Goal: Transaction & Acquisition: Book appointment/travel/reservation

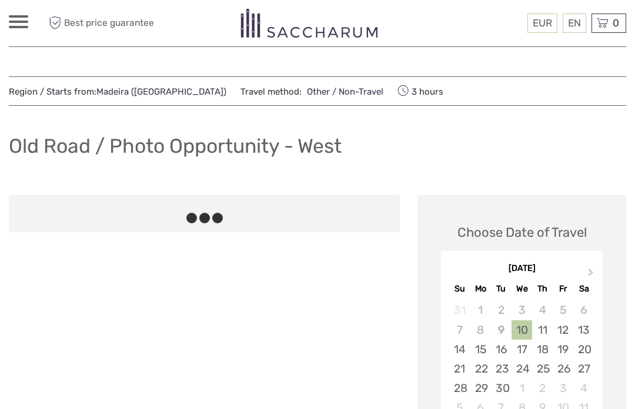
scroll to position [68, 0]
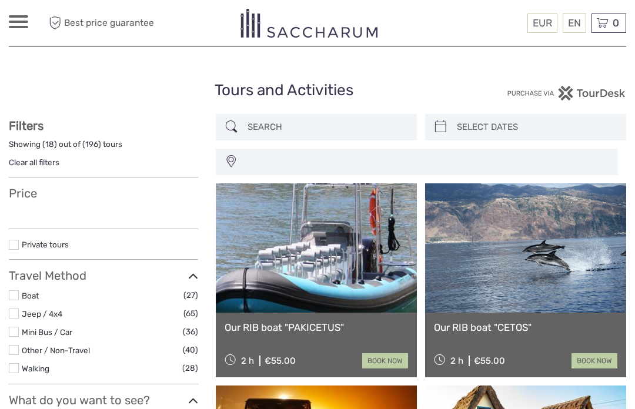
select select
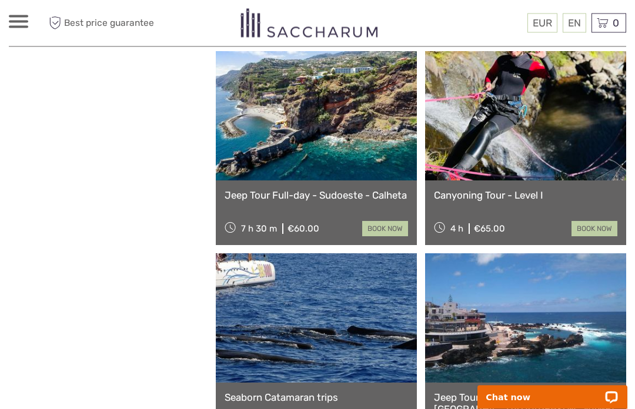
scroll to position [740, 0]
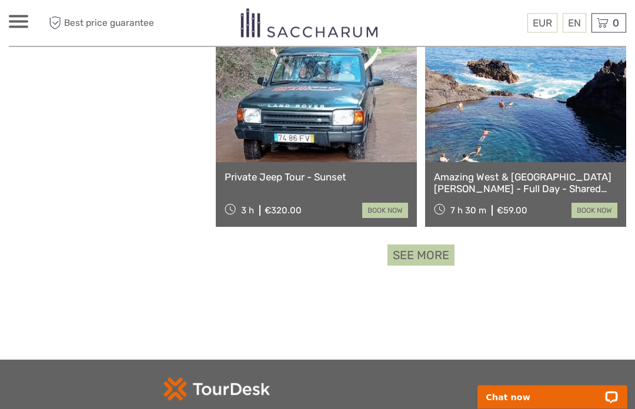
click at [426, 248] on link "See more" at bounding box center [420, 256] width 67 height 22
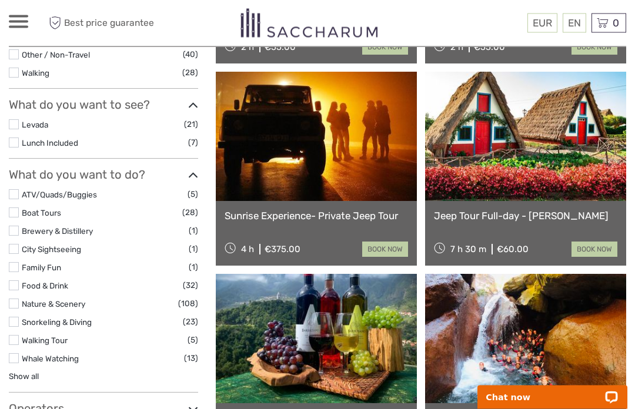
scroll to position [317, 0]
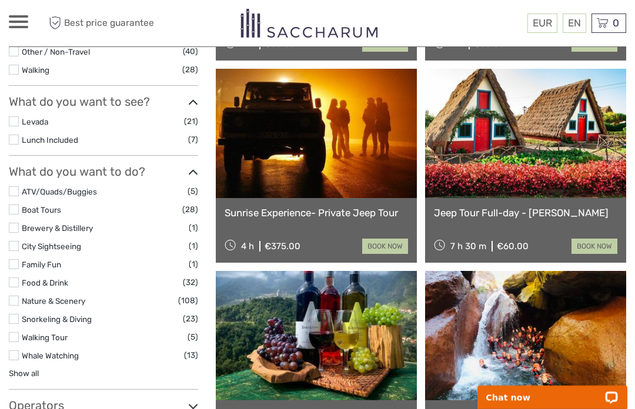
click at [26, 368] on link "Show all" at bounding box center [24, 372] width 30 height 9
click at [9, 223] on label at bounding box center [14, 228] width 10 height 10
click at [0, 0] on input "checkbox" at bounding box center [0, 0] width 0 height 0
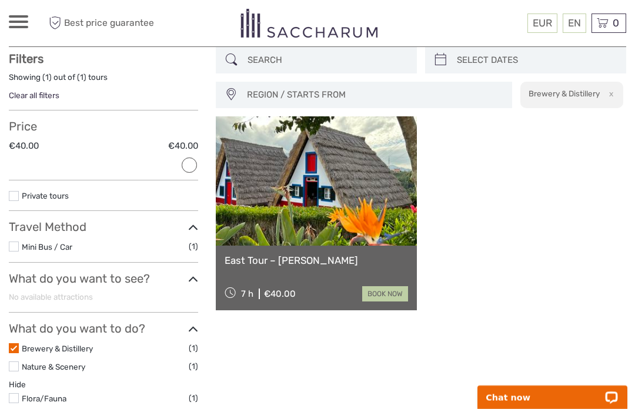
scroll to position [66, 0]
click at [6, 347] on body "EUR EUR $ £ EN English Español Deutsch Tours More Best price guarantee Best pri…" at bounding box center [317, 382] width 635 height 897
click at [9, 348] on label at bounding box center [14, 349] width 10 height 10
click at [0, 0] on input "checkbox" at bounding box center [0, 0] width 0 height 0
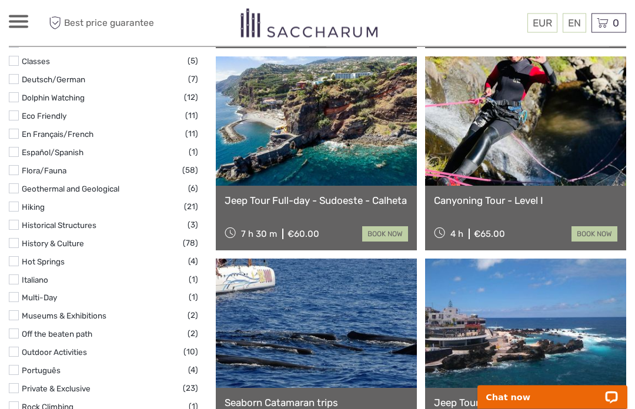
scroll to position [730, 0]
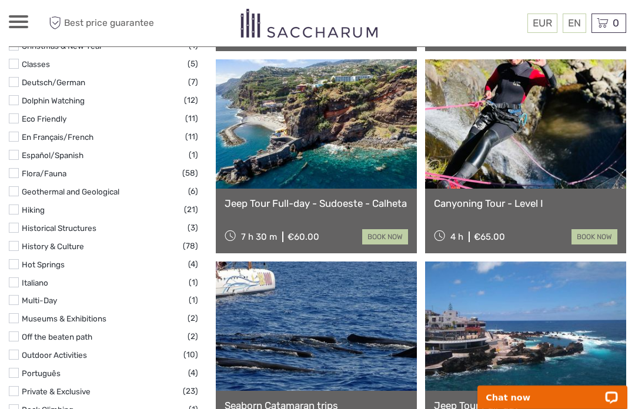
click at [9, 313] on label at bounding box center [14, 318] width 10 height 10
click at [0, 0] on input "checkbox" at bounding box center [0, 0] width 0 height 0
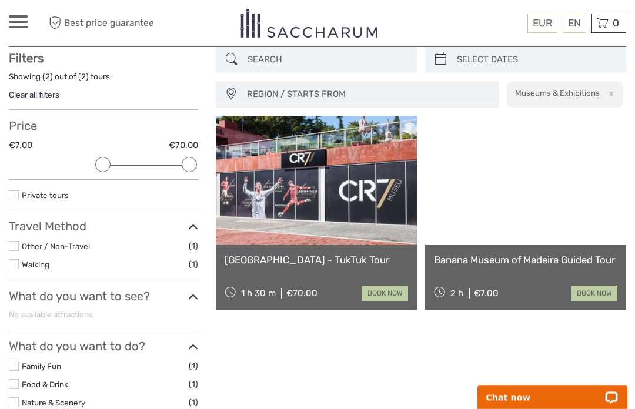
scroll to position [66, 0]
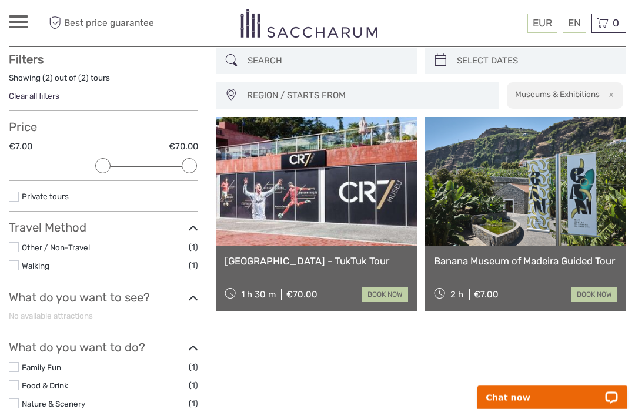
click at [517, 265] on link "Banana Museum of Madeira Guided Tour" at bounding box center [525, 261] width 183 height 12
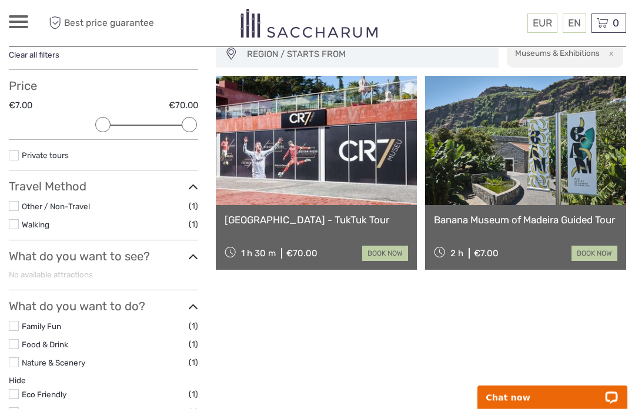
scroll to position [0, 0]
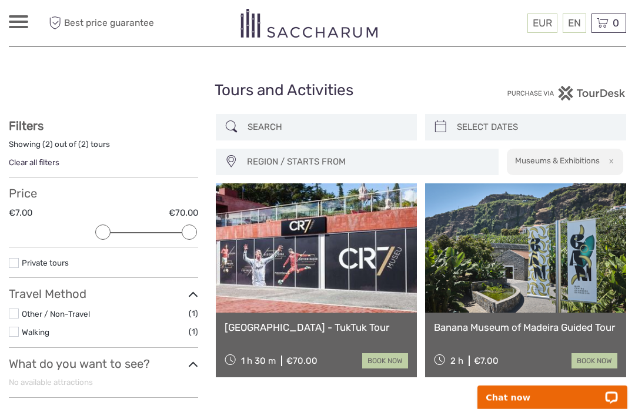
click at [263, 158] on span "REGION / STARTS FROM" at bounding box center [367, 161] width 251 height 19
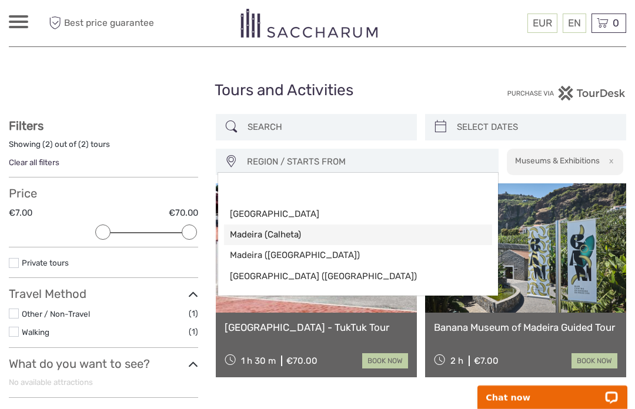
click at [251, 237] on span "Madeira (Calheta)" at bounding box center [348, 235] width 236 height 12
select select "Madeira (Calheta)"
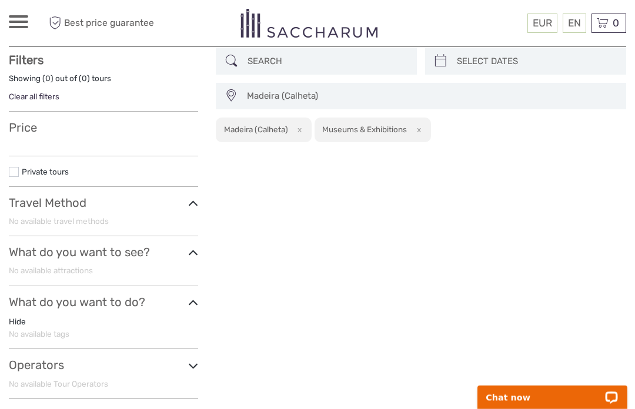
scroll to position [66, 0]
click at [419, 129] on button "x" at bounding box center [416, 129] width 16 height 12
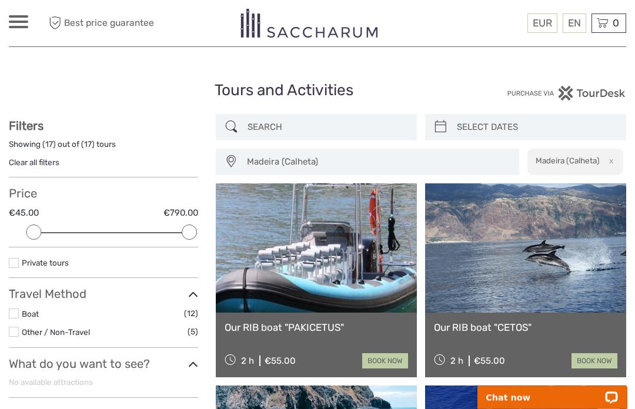
click at [610, 159] on button "x" at bounding box center [609, 161] width 16 height 12
select select
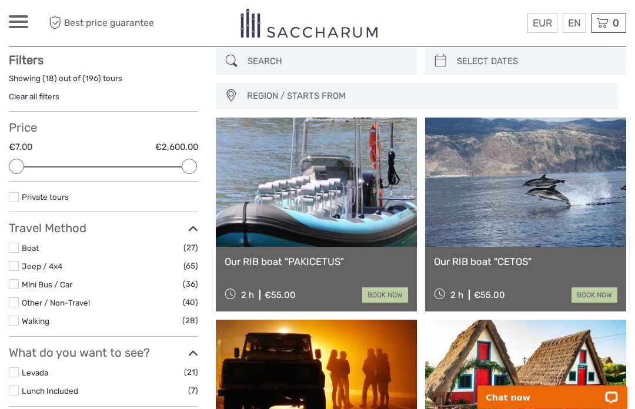
scroll to position [66, 0]
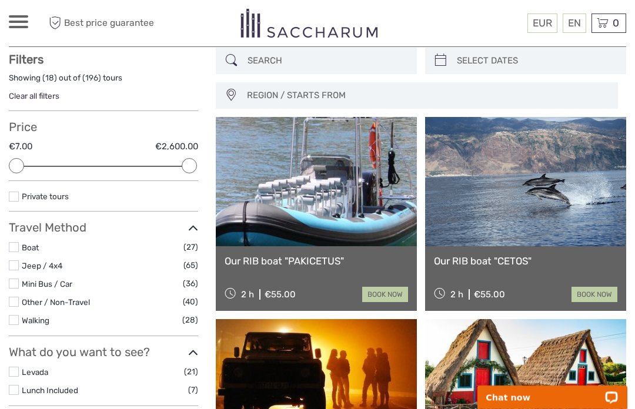
click at [253, 61] on input "search" at bounding box center [327, 61] width 168 height 21
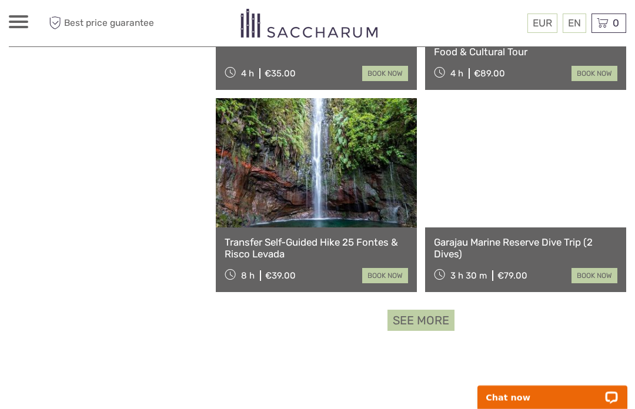
scroll to position [1702, 0]
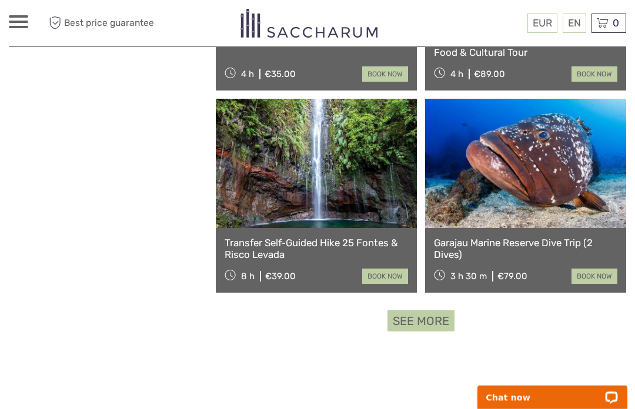
click at [436, 325] on link "See more" at bounding box center [420, 321] width 67 height 22
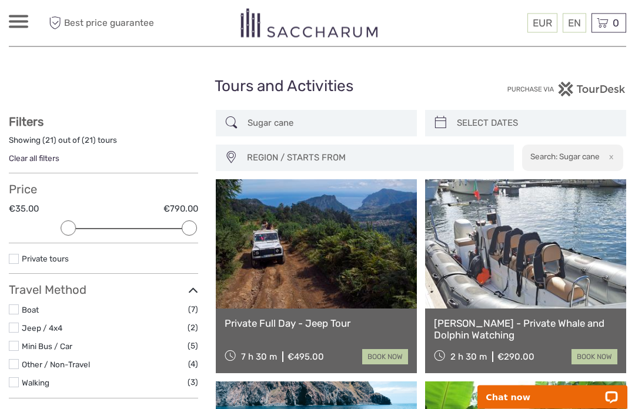
scroll to position [0, 0]
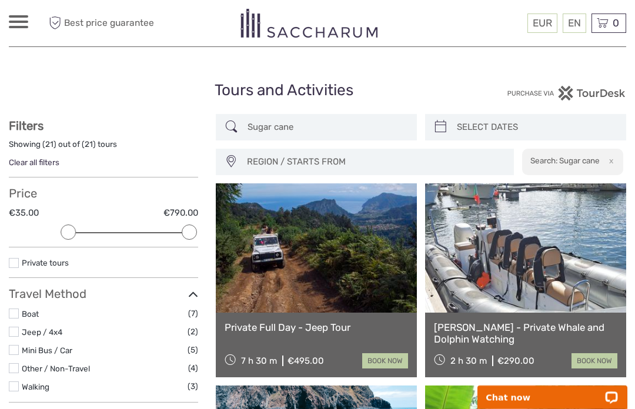
click at [263, 126] on input "Sugar cane" at bounding box center [327, 127] width 168 height 21
click at [303, 128] on input "Sugar cane" at bounding box center [327, 127] width 168 height 21
type input "S"
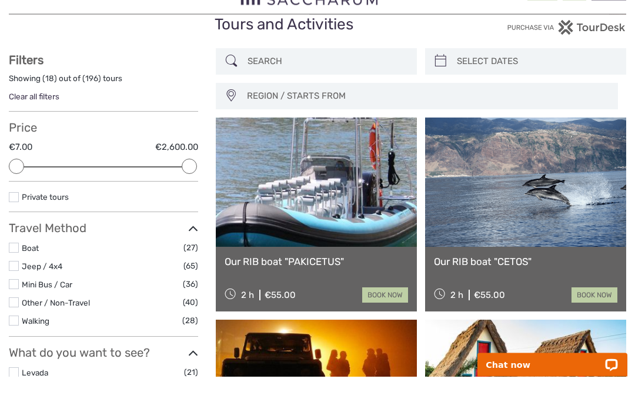
scroll to position [33, 0]
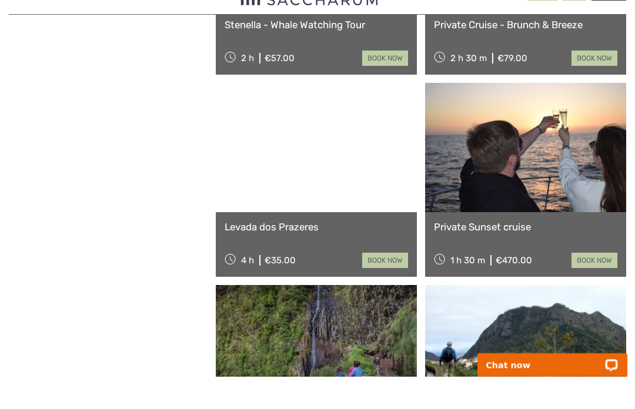
scroll to position [1096, 0]
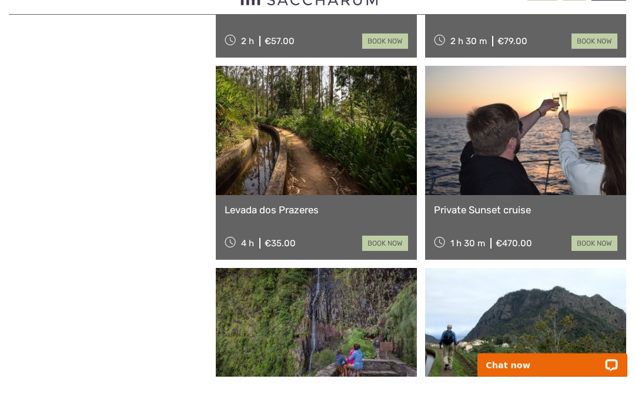
type input "Engenho da calheta"
click at [374, 236] on link "Levada dos Prazeres" at bounding box center [315, 242] width 183 height 12
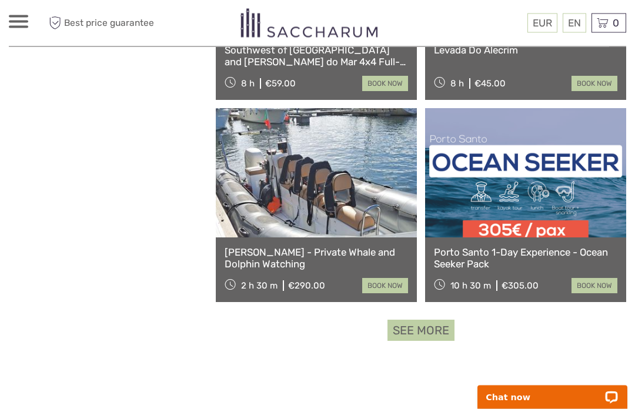
scroll to position [1693, 0]
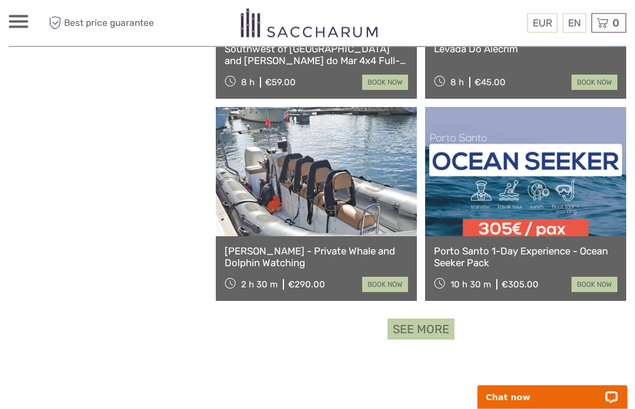
click at [415, 327] on link "See more" at bounding box center [420, 330] width 67 height 22
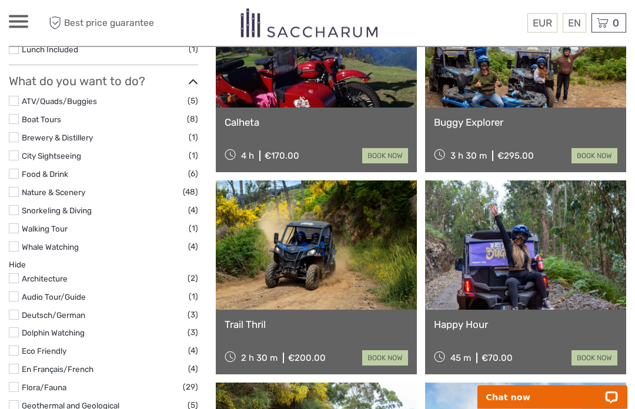
scroll to position [407, 0]
click at [10, 223] on label at bounding box center [14, 228] width 10 height 10
click at [0, 0] on input "checkbox" at bounding box center [0, 0] width 0 height 0
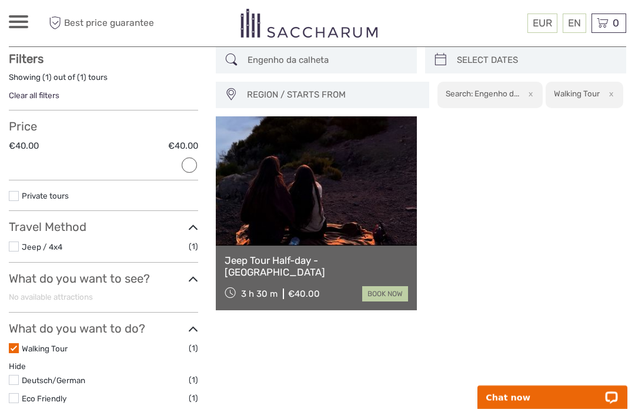
scroll to position [66, 0]
click at [245, 266] on link "Jeep Tour Half-day - Pico do Arieiro" at bounding box center [315, 267] width 183 height 24
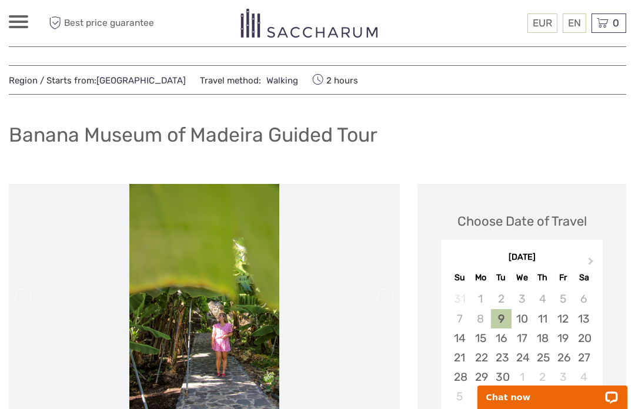
scroll to position [10, 0]
